Goal: Use online tool/utility: Utilize a website feature to perform a specific function

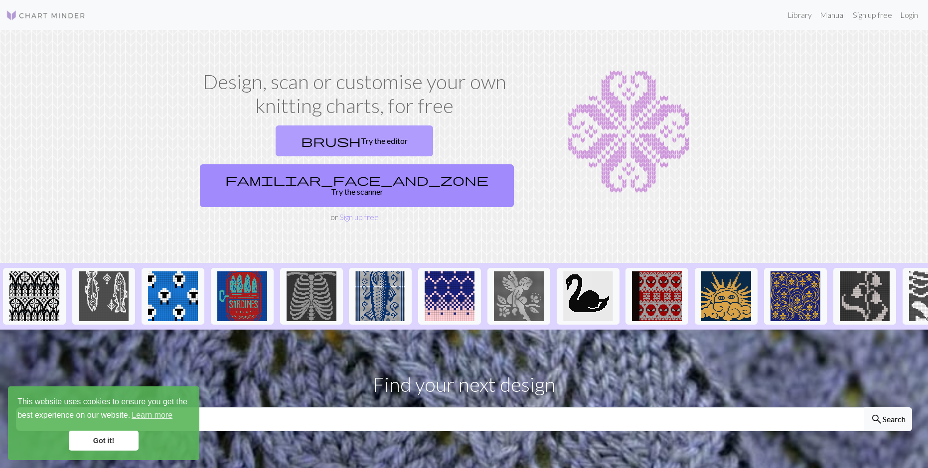
click at [276, 137] on link "brush Try the editor" at bounding box center [354, 141] width 157 height 31
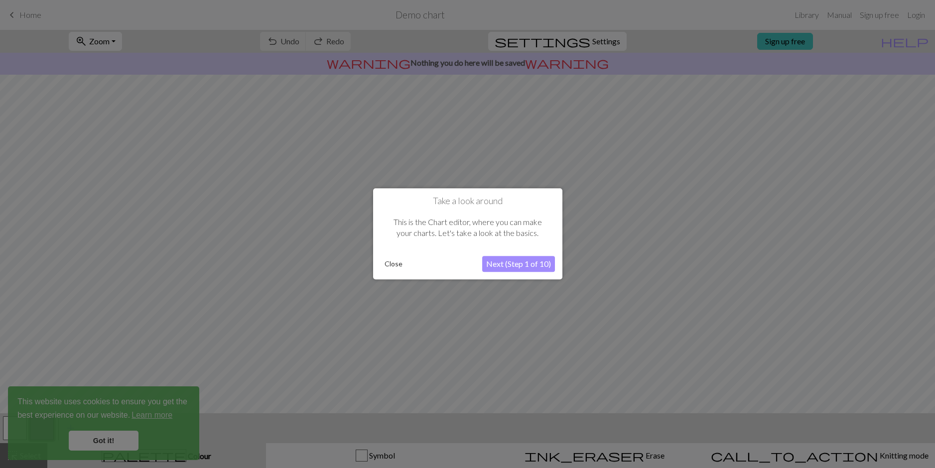
click at [502, 268] on button "Next (Step 1 of 10)" at bounding box center [518, 265] width 73 height 16
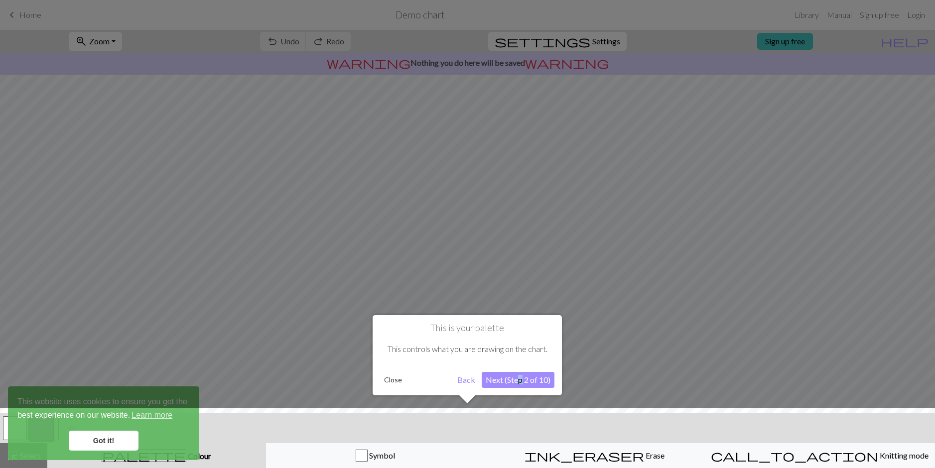
drag, startPoint x: 521, startPoint y: 392, endPoint x: 519, endPoint y: 384, distance: 8.1
click at [519, 384] on div "This is your palette This controls what you are drawing on the chart. Close Bac…" at bounding box center [467, 355] width 189 height 80
click at [517, 378] on button "Next (Step 2 of 10)" at bounding box center [518, 380] width 73 height 16
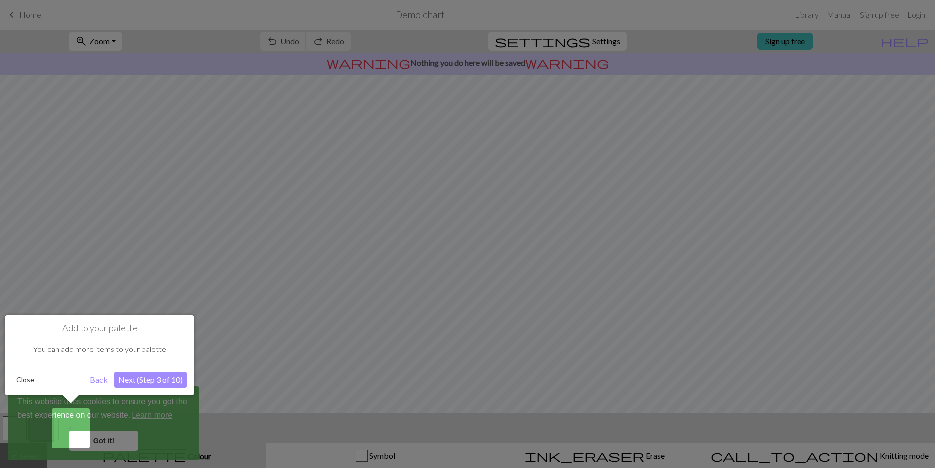
click at [172, 374] on button "Next (Step 3 of 10)" at bounding box center [150, 380] width 73 height 16
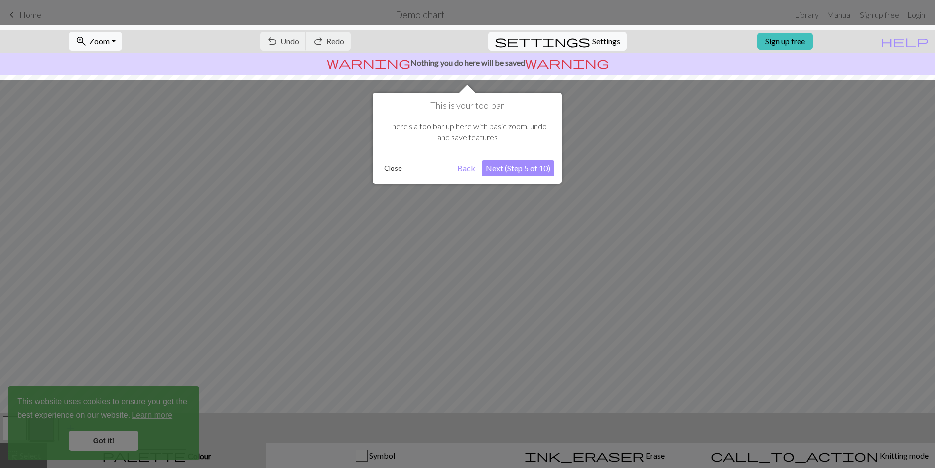
click at [505, 167] on button "Next (Step 5 of 10)" at bounding box center [518, 168] width 73 height 16
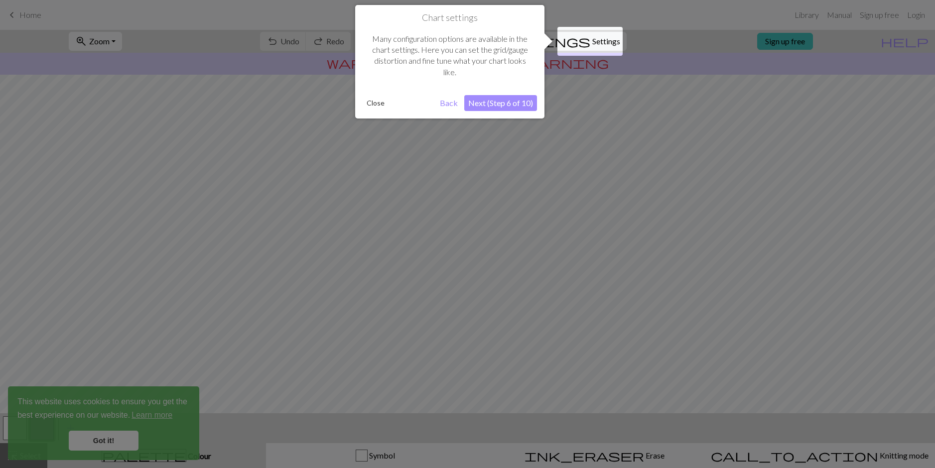
click at [490, 99] on button "Next (Step 6 of 10)" at bounding box center [500, 103] width 73 height 16
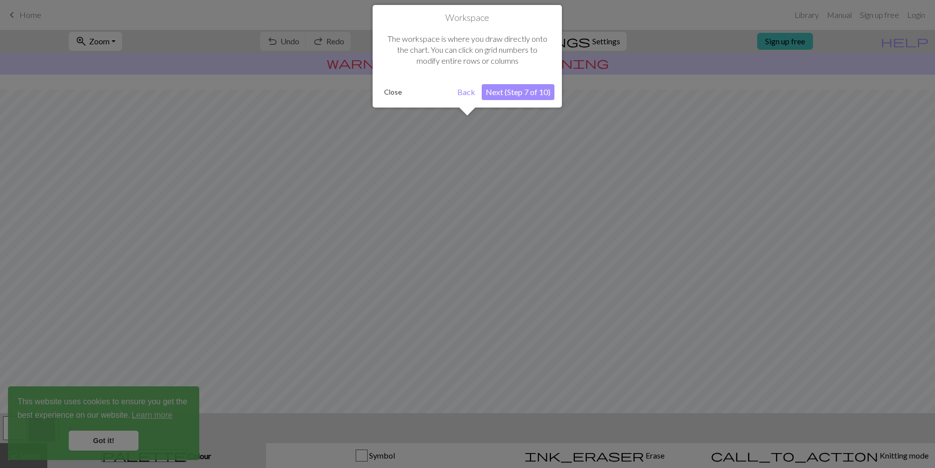
scroll to position [32, 0]
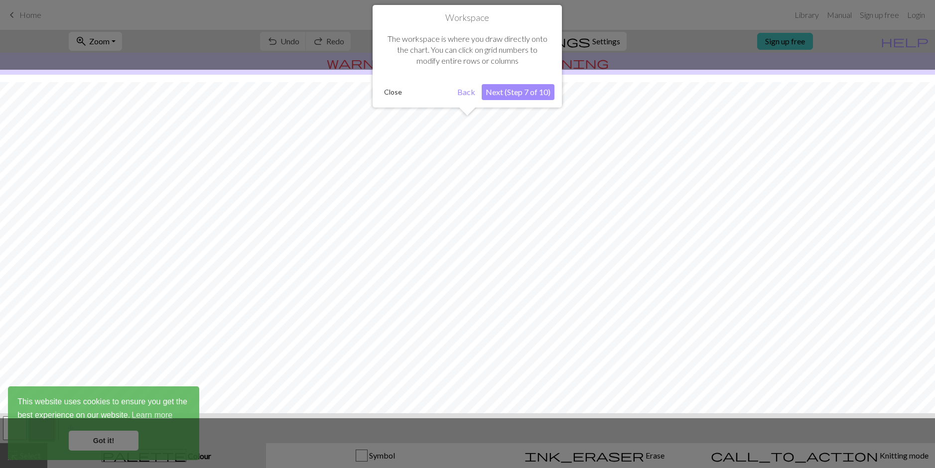
click at [495, 84] on button "Next (Step 7 of 10)" at bounding box center [518, 92] width 73 height 16
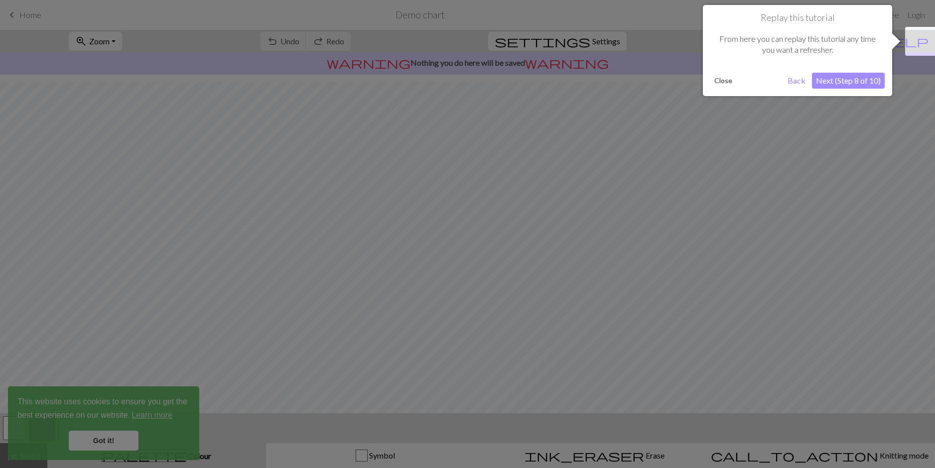
click at [875, 76] on button "Next (Step 8 of 10)" at bounding box center [848, 81] width 73 height 16
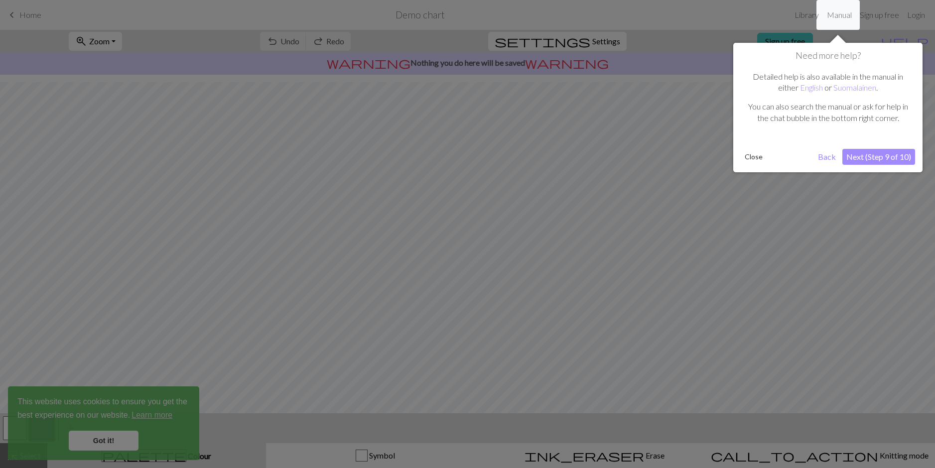
click at [864, 159] on button "Next (Step 9 of 10)" at bounding box center [879, 157] width 73 height 16
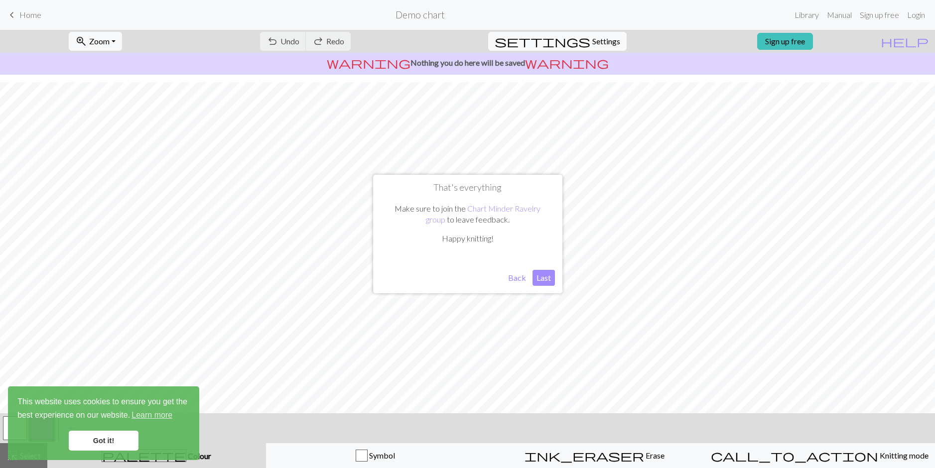
click at [534, 284] on button "Last" at bounding box center [544, 278] width 22 height 16
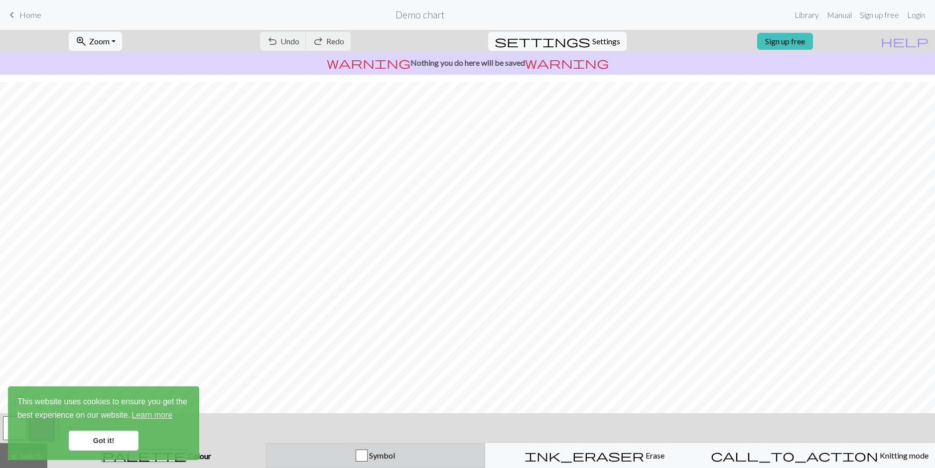
click at [368, 454] on div "button" at bounding box center [362, 456] width 12 height 12
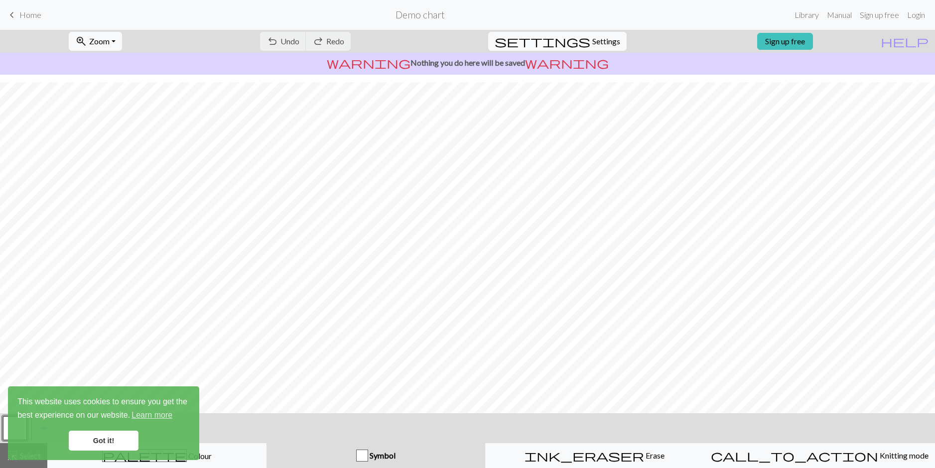
click at [108, 445] on link "Got it!" at bounding box center [104, 441] width 70 height 20
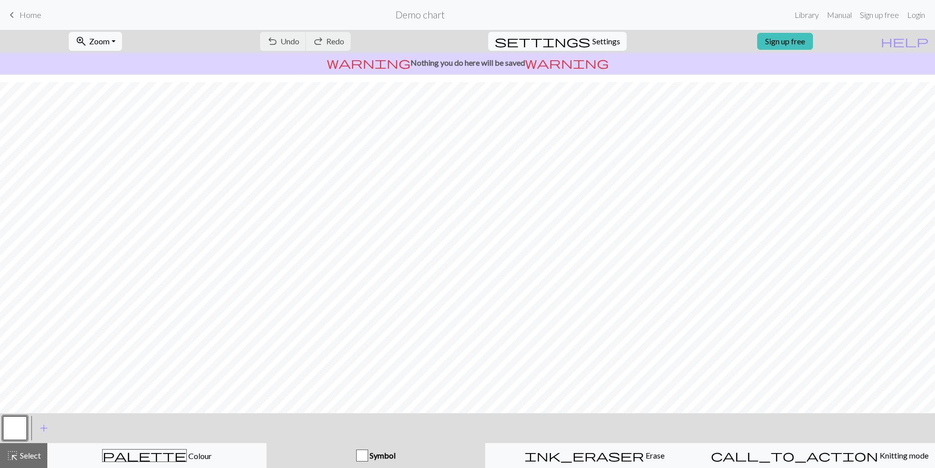
click at [364, 455] on div "button" at bounding box center [362, 456] width 12 height 12
click at [42, 436] on button "add Add a symbol" at bounding box center [43, 428] width 25 height 25
click at [50, 429] on button "button" at bounding box center [42, 429] width 24 height 24
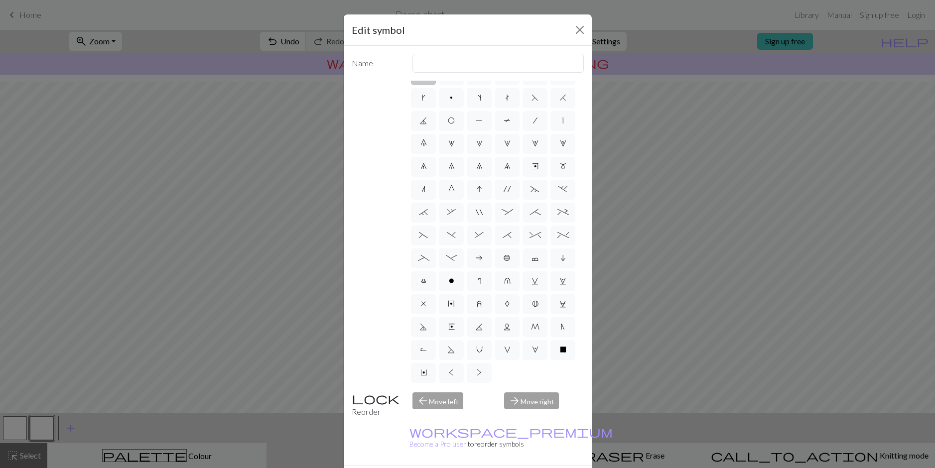
scroll to position [0, 0]
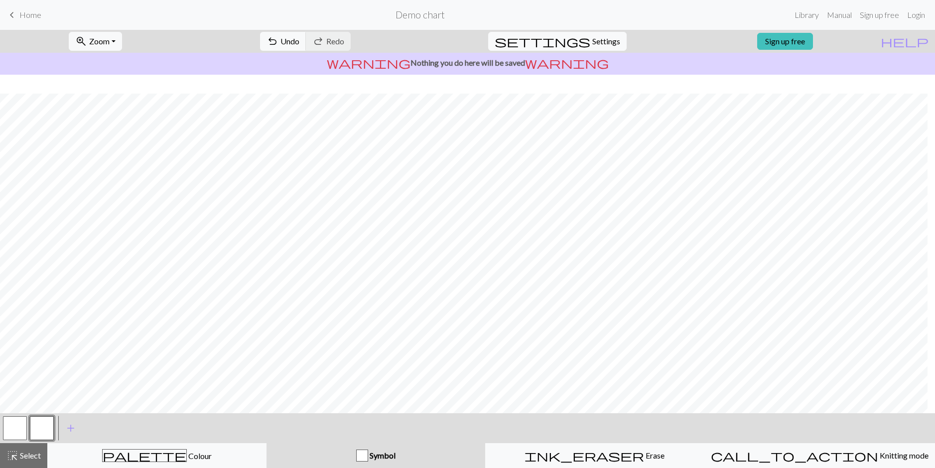
scroll to position [25, 0]
click at [122, 45] on button "zoom_in Zoom Zoom" at bounding box center [95, 41] width 53 height 19
click at [114, 123] on button "50%" at bounding box center [108, 120] width 79 height 16
